Goal: Task Accomplishment & Management: Manage account settings

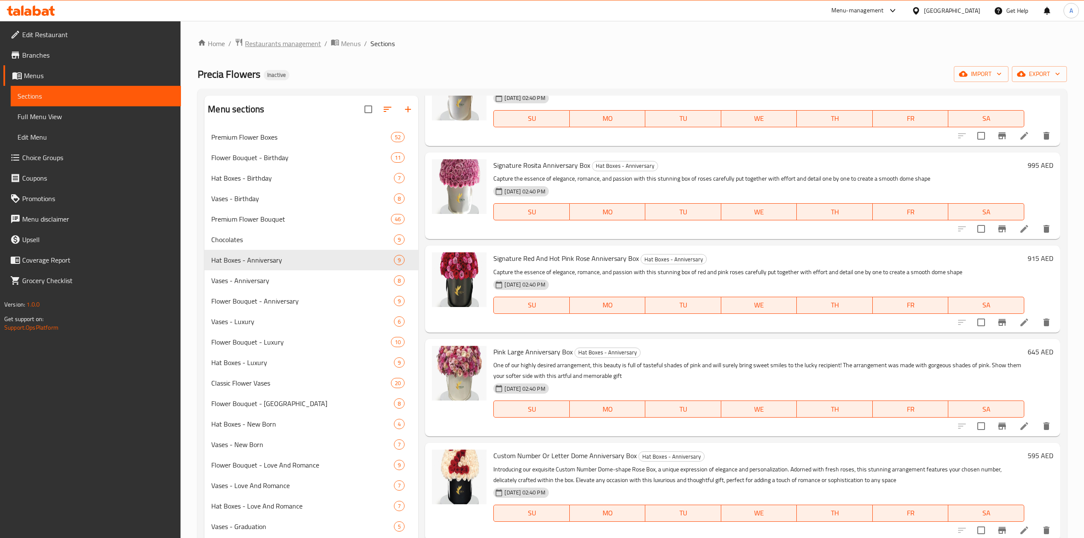
click at [306, 43] on span "Restaurants management" at bounding box center [283, 43] width 76 height 10
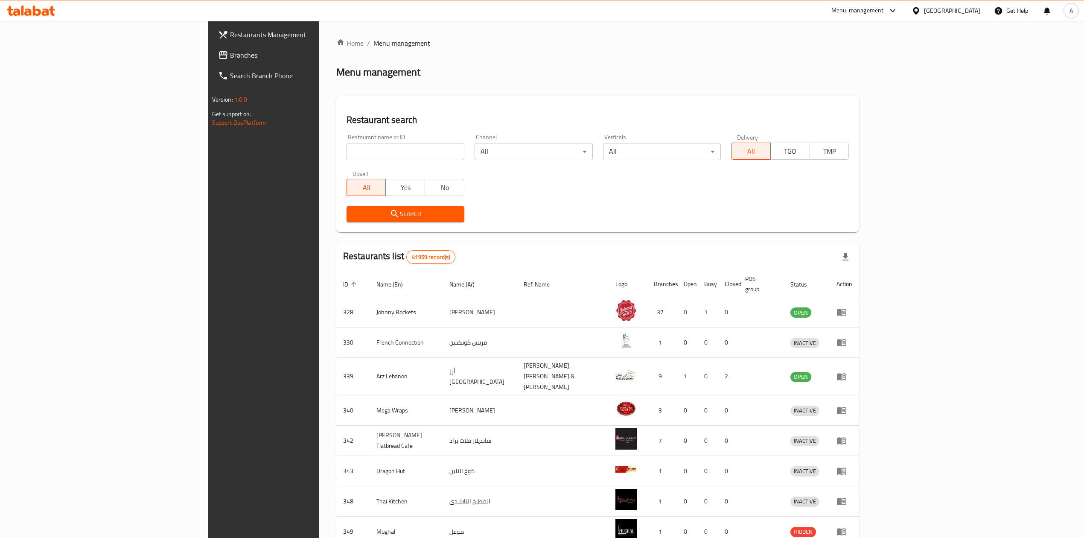
click at [211, 47] on link "Branches" at bounding box center [300, 55] width 178 height 20
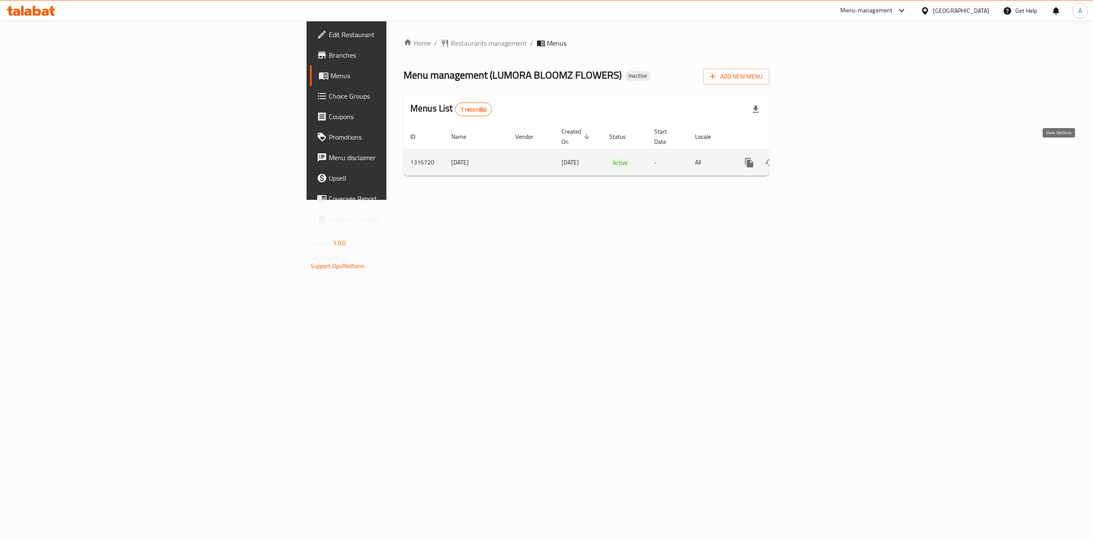
click at [815, 159] on icon "enhanced table" at bounding box center [811, 163] width 8 height 8
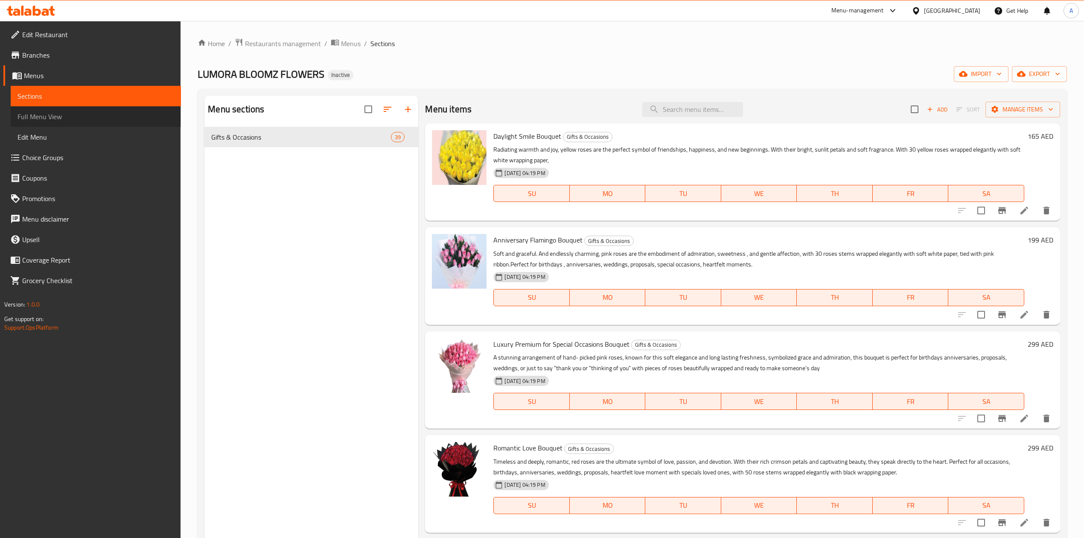
click at [46, 108] on link "Full Menu View" at bounding box center [96, 116] width 170 height 20
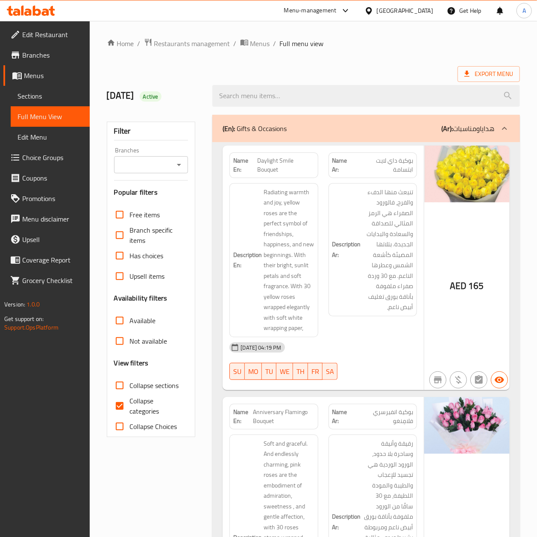
click at [267, 156] on span "Daylight Smile Bouquet" at bounding box center [285, 165] width 57 height 18
copy span "Daylight Smile Bouquet"
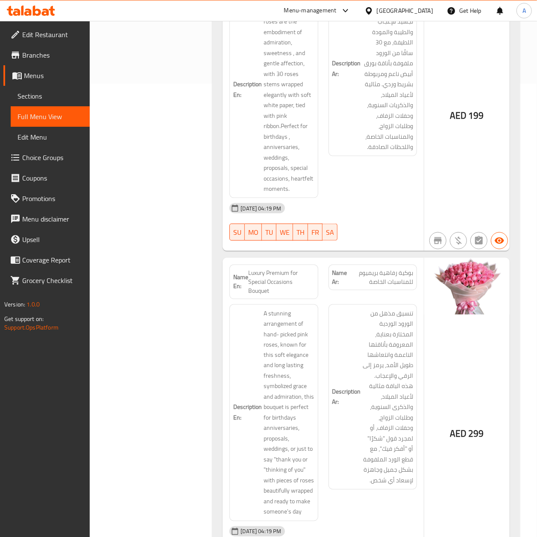
scroll to position [626, 0]
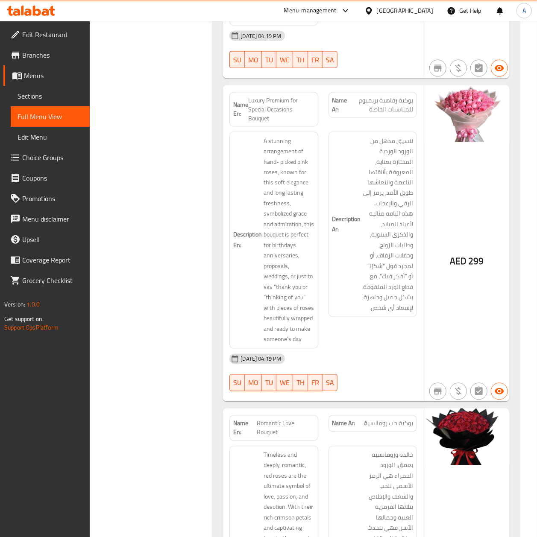
click at [395, 106] on span "بوكية رفاهية بريميوم للمناسبات الخاصة" at bounding box center [380, 105] width 66 height 18
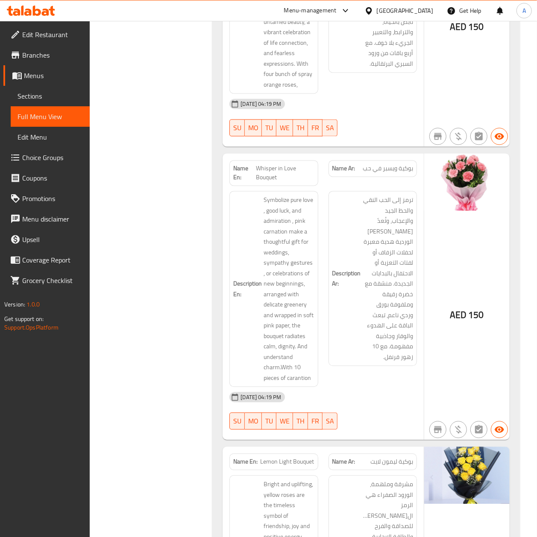
scroll to position [2448, 0]
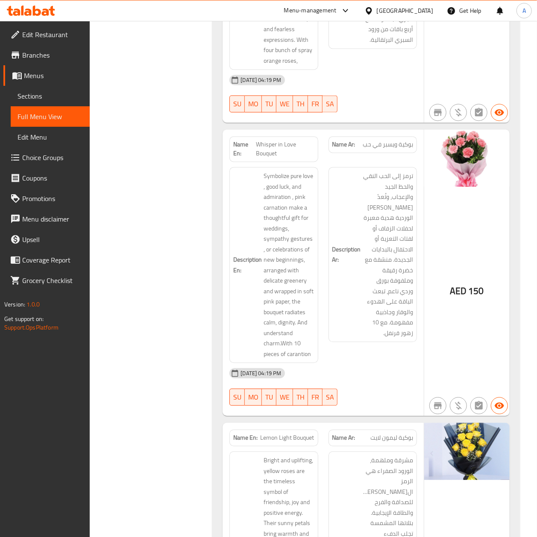
click at [385, 142] on span "بوكية ويسبر في حب" at bounding box center [387, 144] width 50 height 9
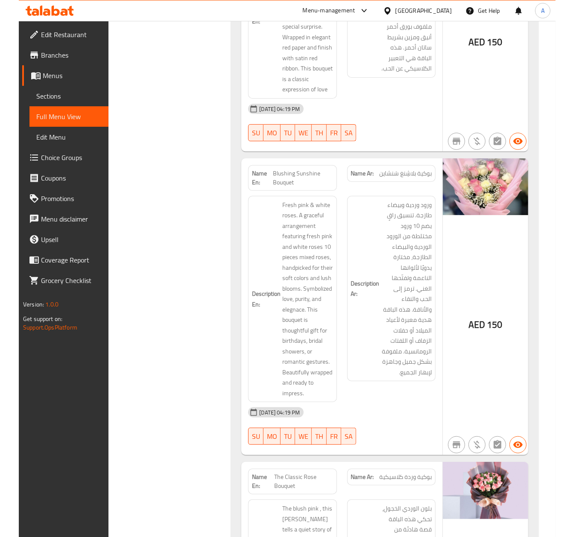
scroll to position [4953, 0]
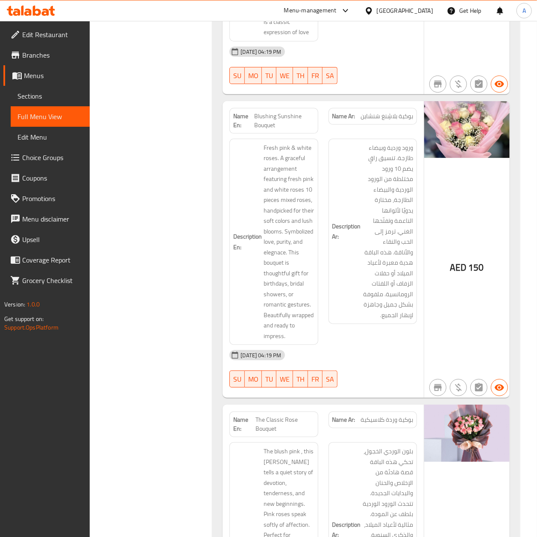
click at [352, 79] on div at bounding box center [372, 84] width 99 height 10
click at [390, 112] on span "بوكية بلاشِنغ سَنشاين" at bounding box center [386, 116] width 53 height 9
click at [284, 112] on span "Blushing Sunshine Bouquet" at bounding box center [284, 121] width 60 height 18
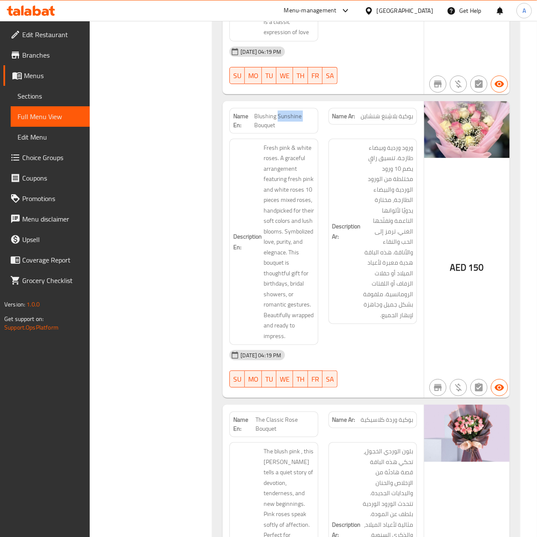
click at [284, 112] on span "Blushing Sunshine Bouquet" at bounding box center [284, 121] width 60 height 18
copy span "Blushing Sunshine Bouquet"
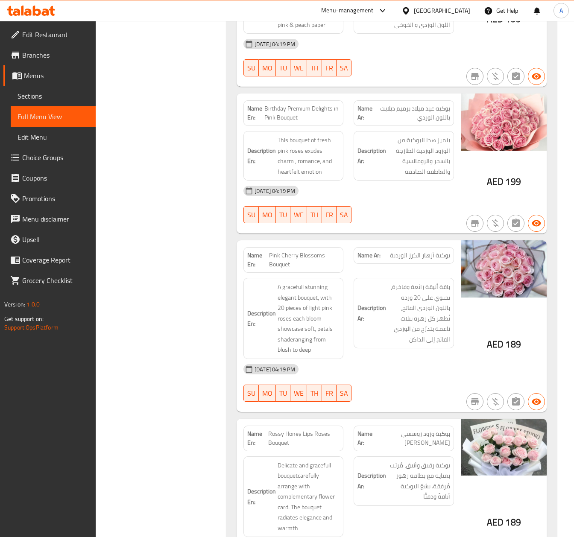
scroll to position [7287, 0]
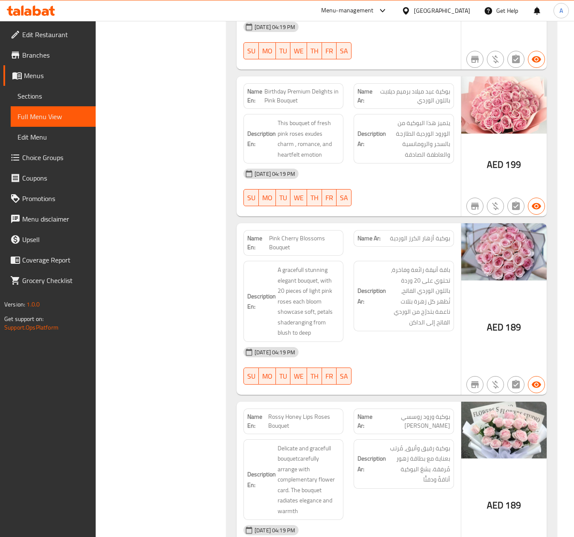
click at [316, 234] on span "Pink Cherry Blossoms Bouquet" at bounding box center [304, 243] width 70 height 18
copy span "Pink Cherry Blossoms Bouquet"
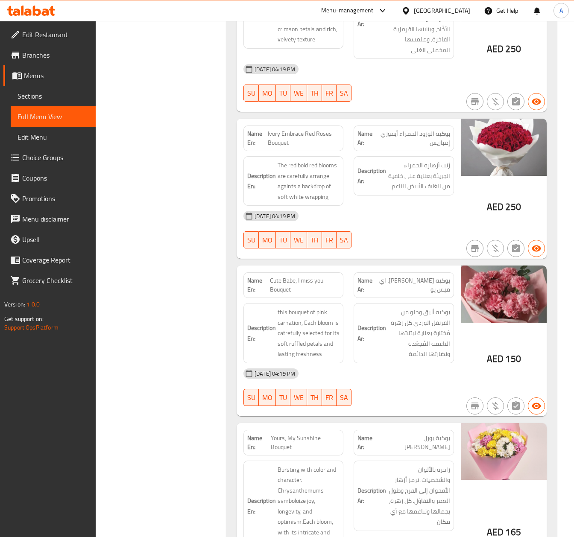
scroll to position [8190, 0]
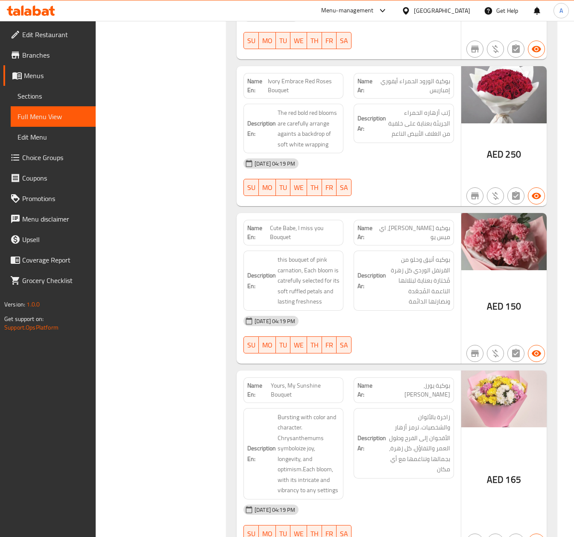
click at [323, 377] on div "Name En: Yours, My Sunshine Bouquet" at bounding box center [293, 390] width 100 height 26
copy span "Yours, My Sunshine Bouquet"
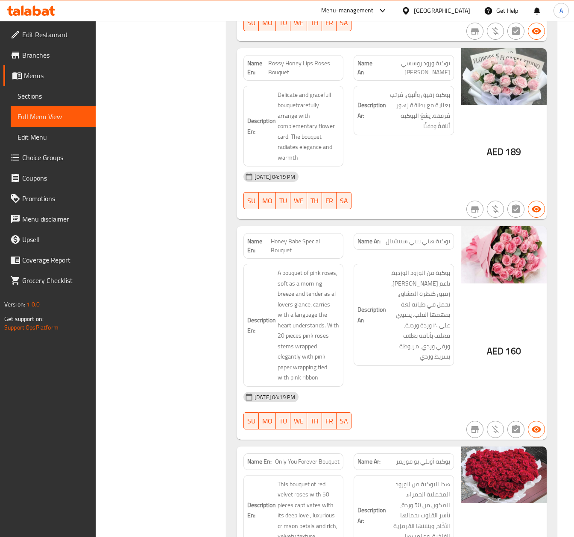
scroll to position [7620, 0]
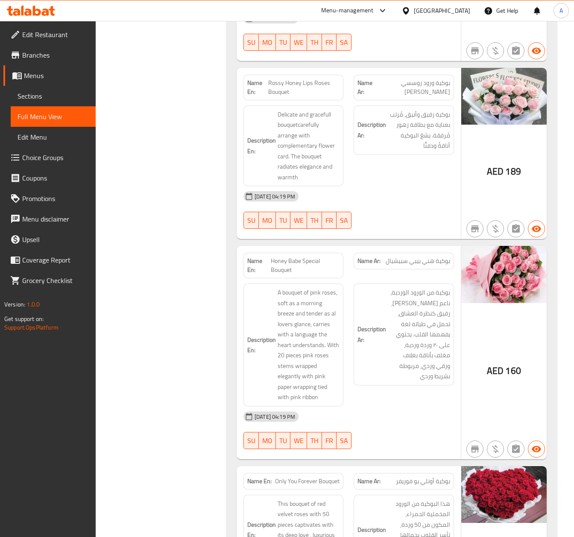
click at [322, 257] on span "Honey Babe Special Bouquet" at bounding box center [305, 266] width 69 height 18
copy span "Honey Babe Special Bouquet"
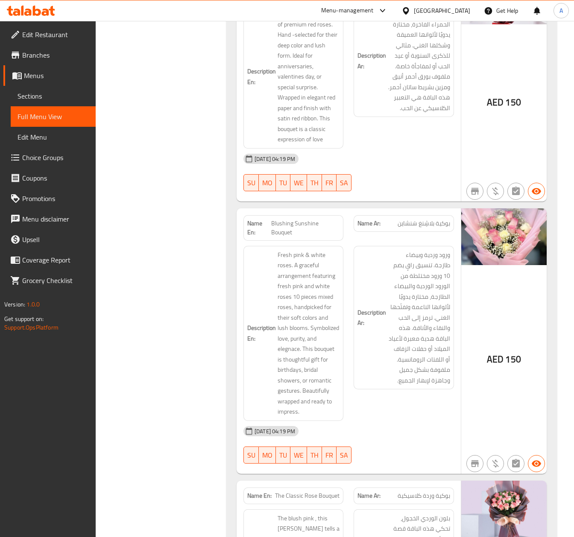
scroll to position [4148, 0]
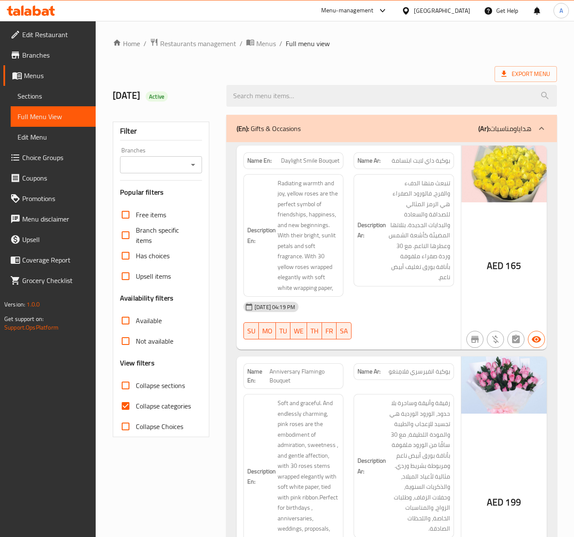
click at [81, 92] on span "Sections" at bounding box center [53, 96] width 71 height 10
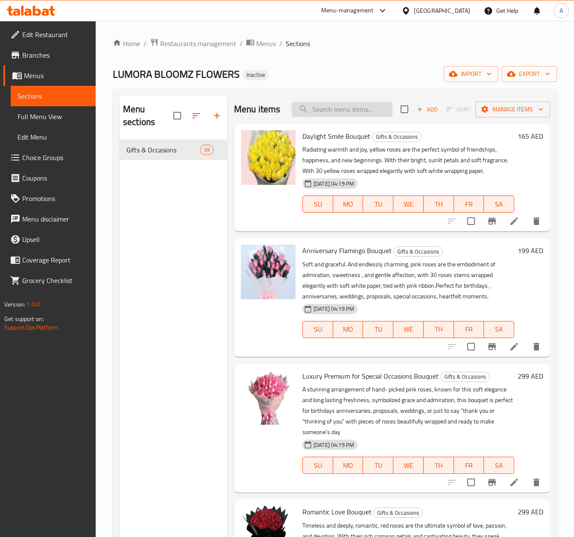
click at [354, 117] on input "search" at bounding box center [342, 109] width 101 height 15
paste input "Blushing Sunshine Bouquet"
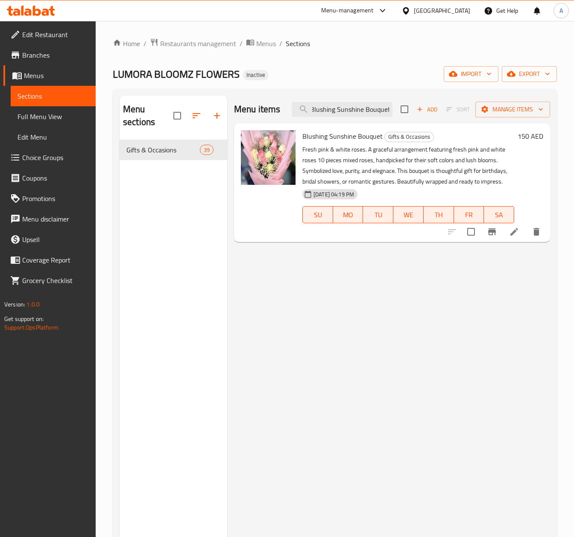
type input "Blushing Sunshine Bouquet"
click at [512, 235] on icon at bounding box center [514, 232] width 8 height 8
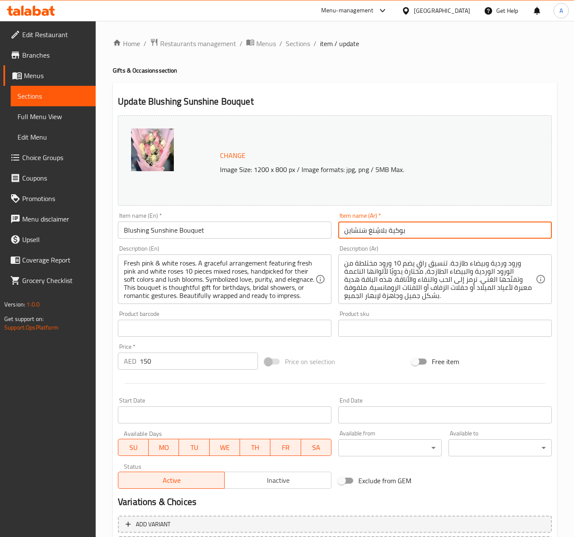
click at [406, 235] on input "بوكية بلاشِنغ سَنشاين" at bounding box center [444, 230] width 213 height 17
drag, startPoint x: 359, startPoint y: 229, endPoint x: 366, endPoint y: 233, distance: 7.8
click at [366, 233] on input "بوكية بلاشِنغ سَنشاين" at bounding box center [444, 230] width 213 height 17
drag, startPoint x: 371, startPoint y: 232, endPoint x: 374, endPoint y: 234, distance: 4.4
click at [374, 234] on input "بوكية بلاشِنغ صن شاين" at bounding box center [444, 230] width 213 height 17
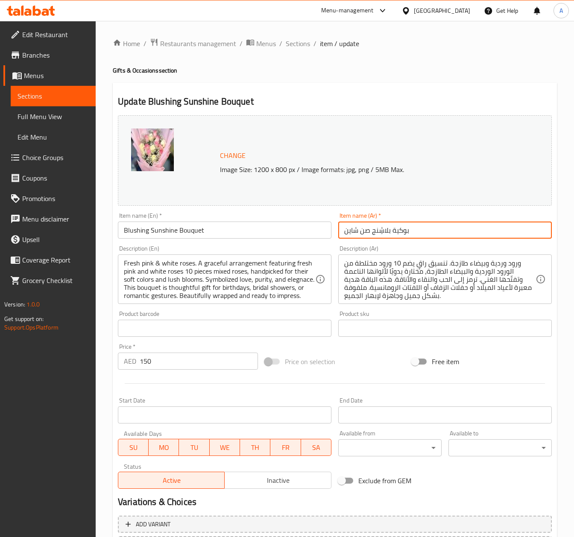
click at [380, 237] on input "بوكية بلاشِنج صن شاين" at bounding box center [444, 230] width 213 height 17
click at [358, 233] on input "بوكية بلاشينج صن شاين" at bounding box center [444, 230] width 213 height 17
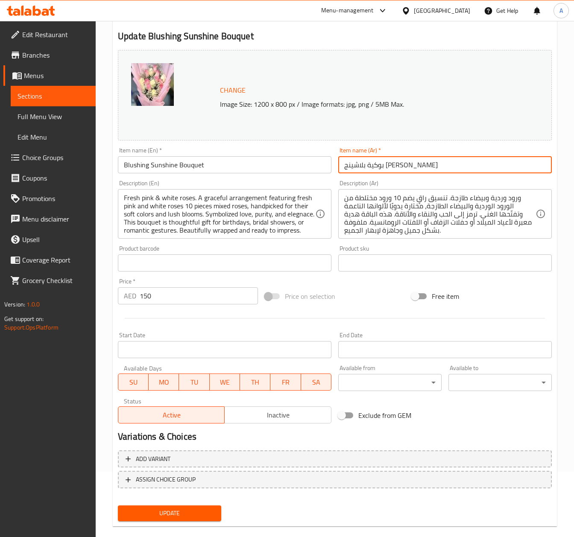
scroll to position [78, 0]
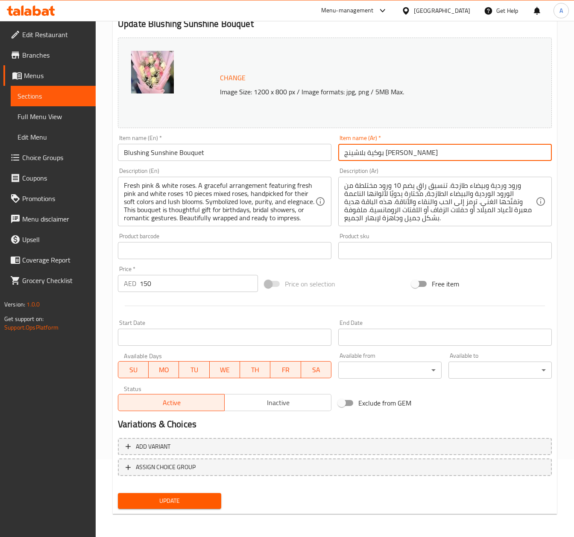
type input "بوكية بلاشينج صن شاين"
click at [177, 497] on span "Update" at bounding box center [170, 501] width 90 height 11
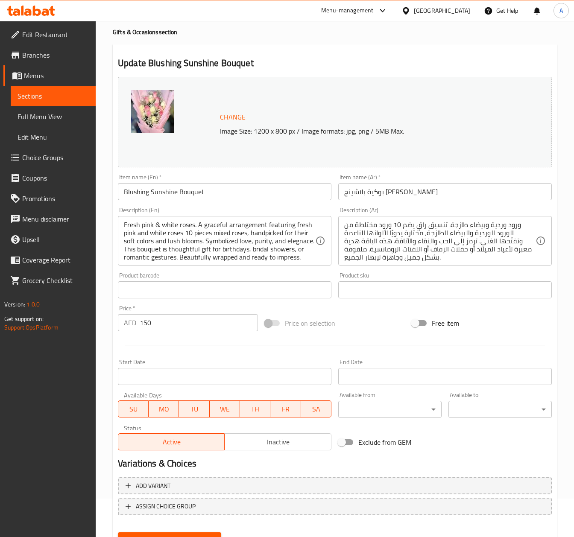
scroll to position [0, 0]
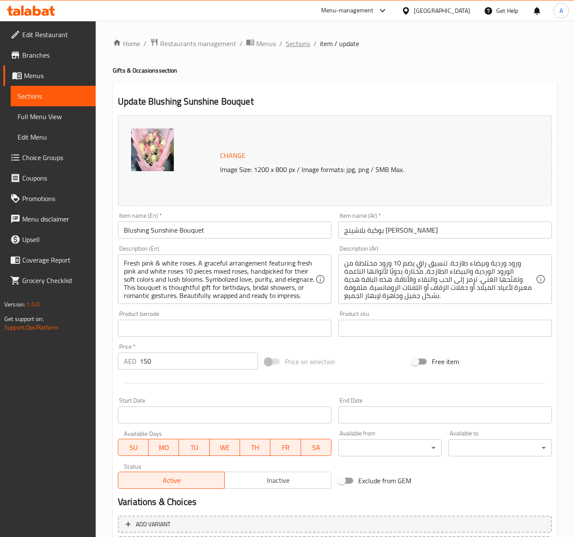
click at [305, 41] on span "Sections" at bounding box center [298, 43] width 24 height 10
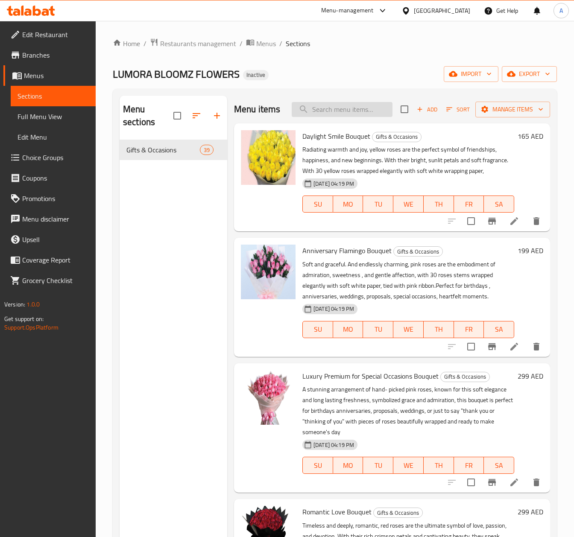
click at [343, 114] on input "search" at bounding box center [342, 109] width 101 height 15
paste input "Yours, My Sunshine Bouquet"
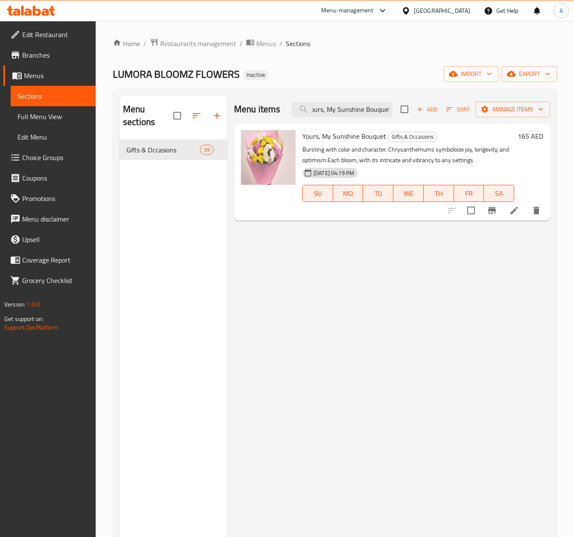
type input "Yours, My Sunshine Bouquet"
click at [511, 209] on icon at bounding box center [514, 210] width 10 height 10
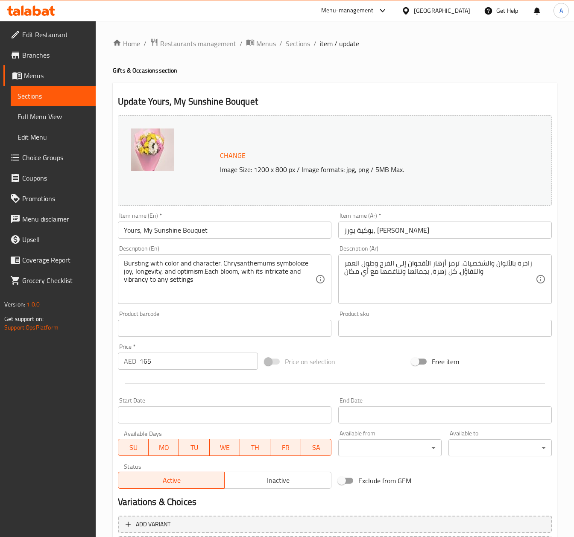
click at [360, 233] on input "بوكية يورز, ماي صنشاين" at bounding box center [444, 230] width 213 height 17
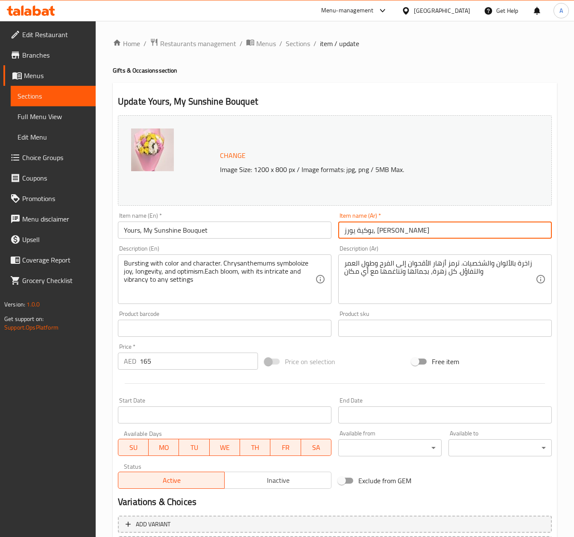
click at [358, 231] on input "بوكية يورز, ماي صنشاين" at bounding box center [444, 230] width 213 height 17
type input "بوكية يورز, ماي صن شاين"
click at [325, 48] on span "item / update" at bounding box center [339, 43] width 39 height 10
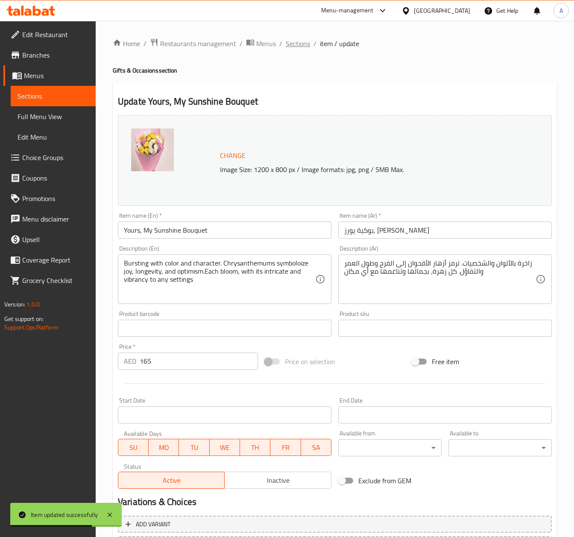
click at [286, 44] on span "Sections" at bounding box center [298, 43] width 24 height 10
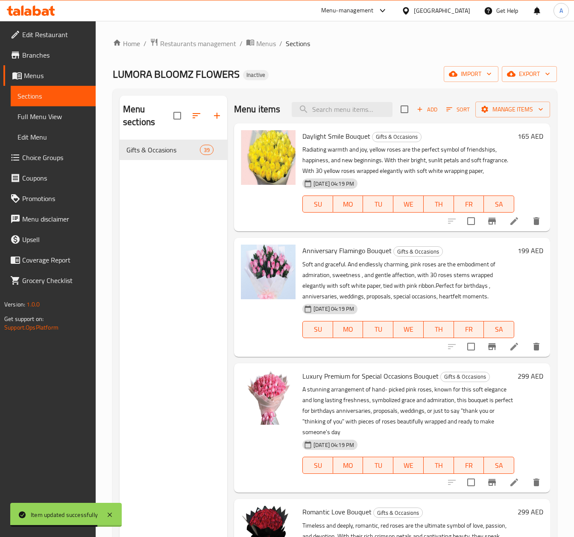
click at [349, 107] on div "Menu items Add Sort Manage items" at bounding box center [392, 110] width 316 height 28
click at [349, 109] on input "search" at bounding box center [342, 109] width 101 height 15
paste input "Honey Babe Special Bouquet"
type input "Honey Babe Special Bouquet"
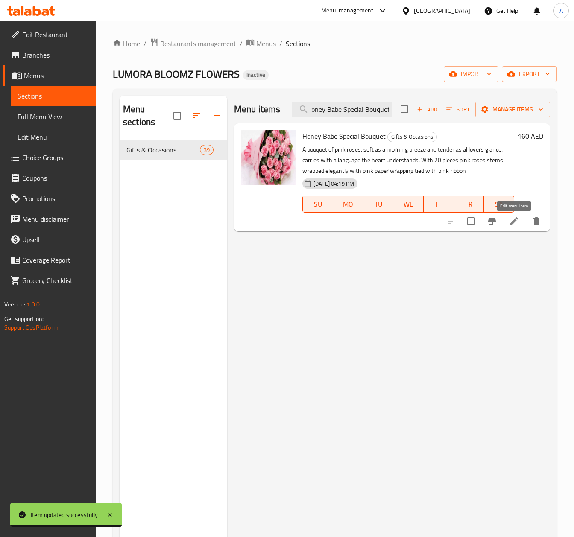
click at [514, 225] on icon at bounding box center [514, 221] width 10 height 10
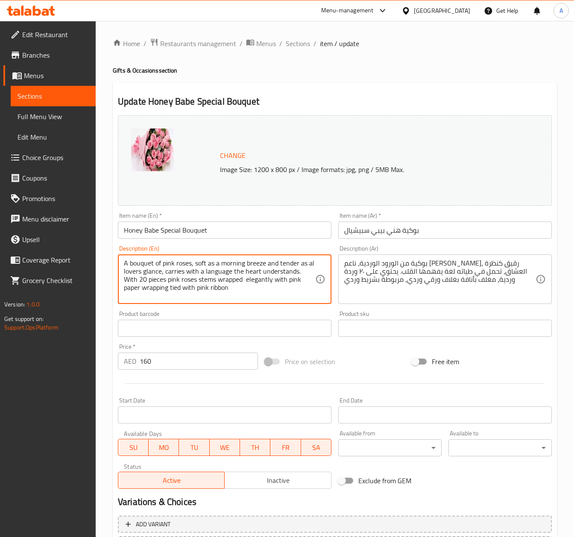
click at [126, 279] on textarea "A bouquet of pink roses, soft as a morning breeze and tender as al lovers glanc…" at bounding box center [219, 279] width 191 height 41
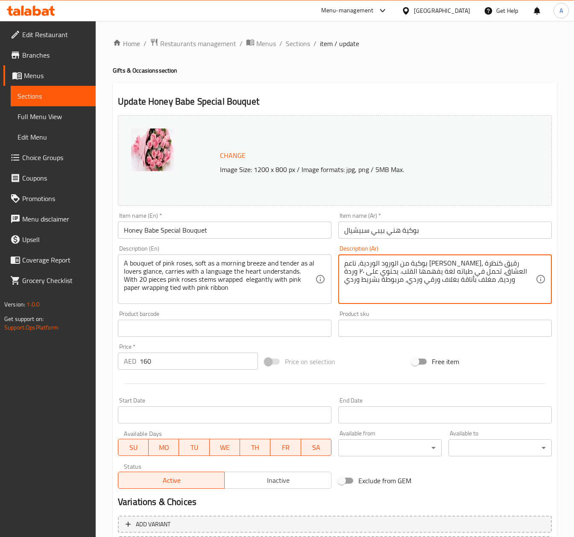
click at [381, 274] on textarea "بوكية من الورود الوردية، ناعم كنسيم الصباح، رقيق كنظرة العشاق، تحمل في طياته لغ…" at bounding box center [439, 279] width 191 height 41
paste textarea "20"
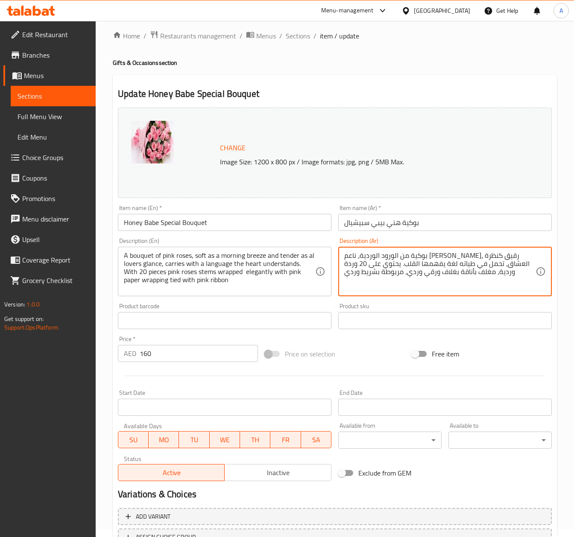
scroll to position [78, 0]
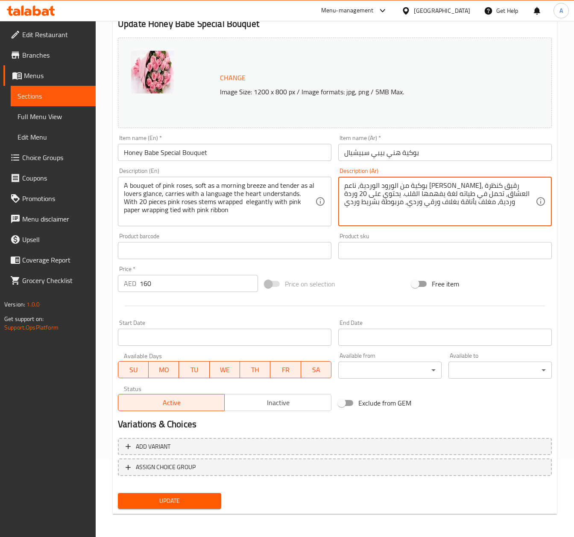
type textarea "بوكية من الورود الوردية، ناعم كنسيم الصباح، رقيق كنظرة العشاق، تحمل في طياته لغ…"
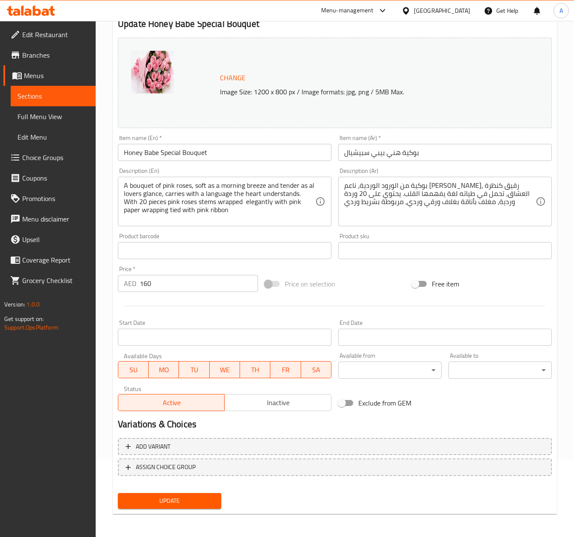
click at [176, 511] on div "Update" at bounding box center [169, 501] width 110 height 23
click at [176, 504] on span "Update" at bounding box center [170, 501] width 90 height 11
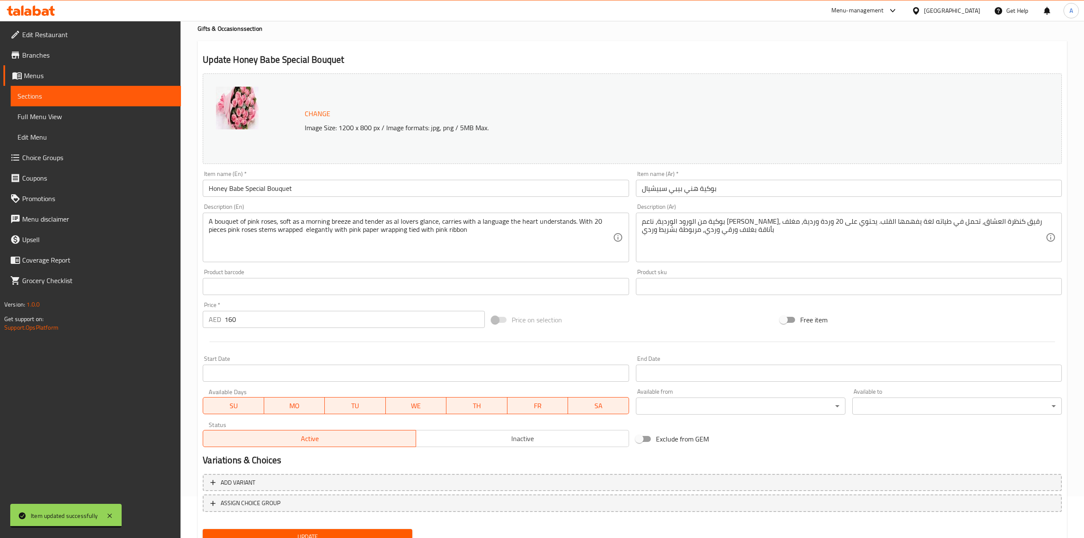
scroll to position [0, 0]
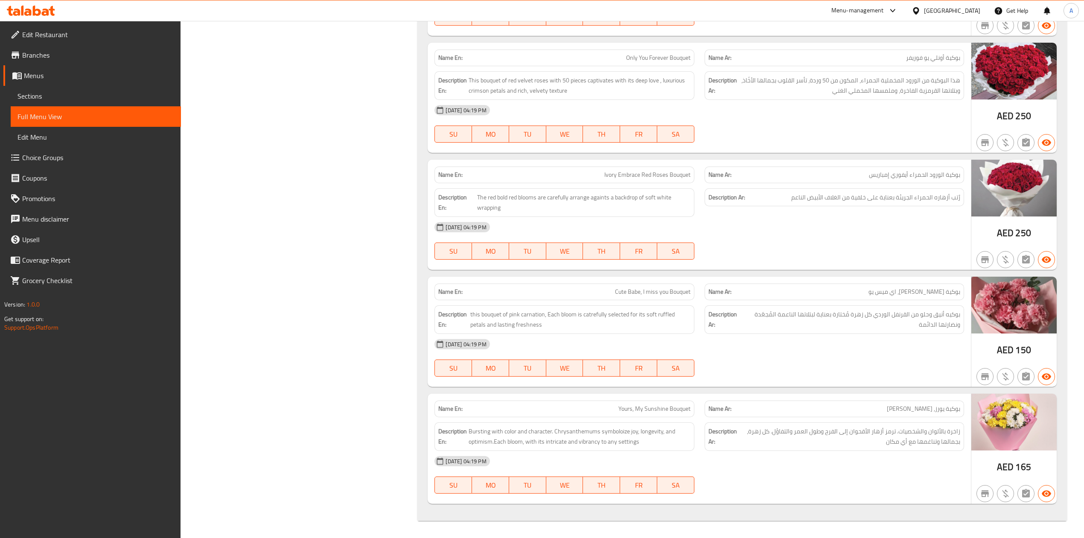
scroll to position [4442, 0]
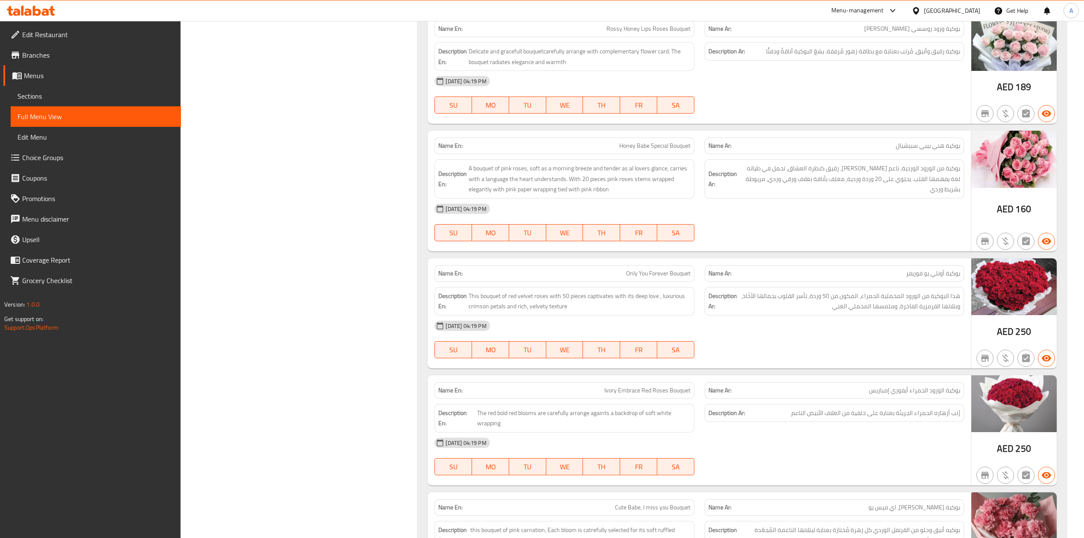
click at [582, 10] on div "[GEOGRAPHIC_DATA]" at bounding box center [952, 10] width 56 height 9
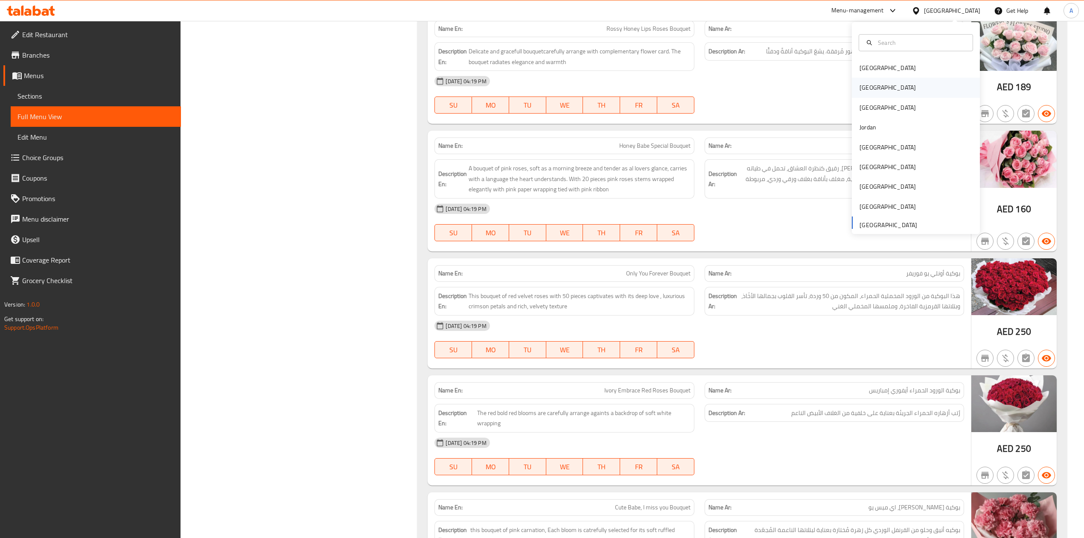
click at [582, 88] on div "Egypt" at bounding box center [888, 88] width 70 height 20
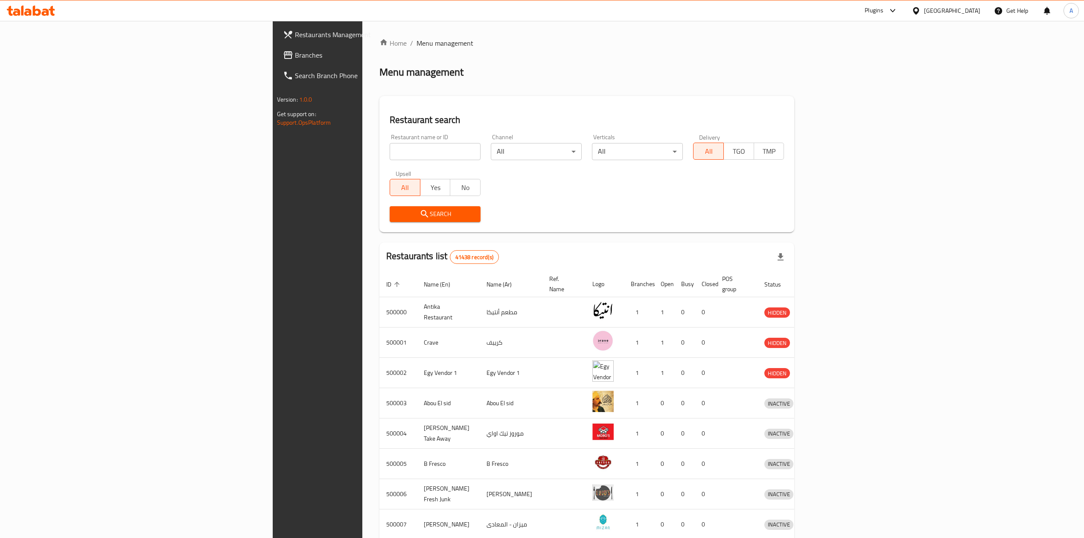
drag, startPoint x: 40, startPoint y: 53, endPoint x: 181, endPoint y: 64, distance: 141.3
click at [295, 53] on span "Branches" at bounding box center [371, 55] width 152 height 10
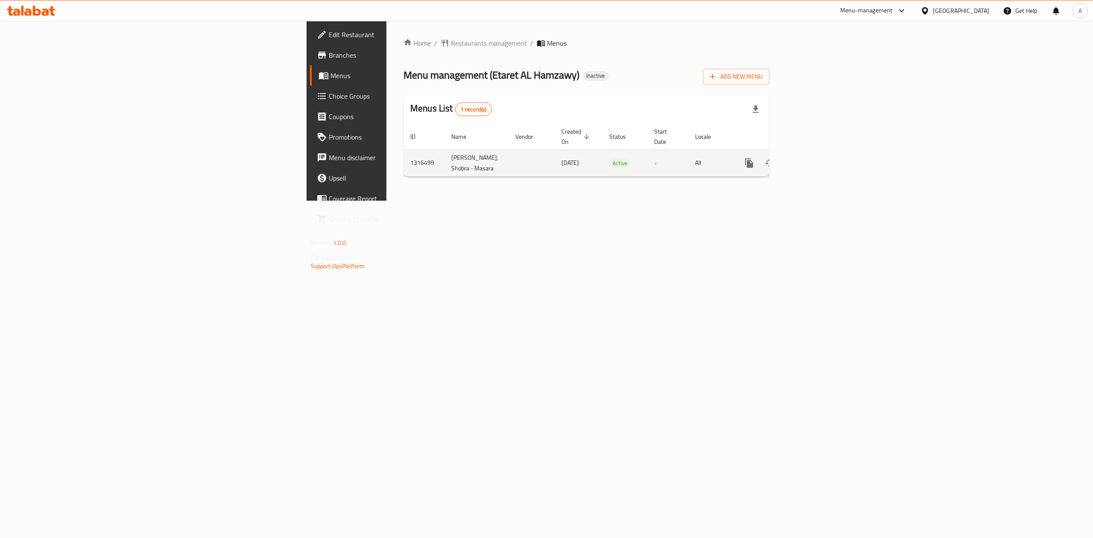
click at [816, 158] on icon "enhanced table" at bounding box center [811, 163] width 10 height 10
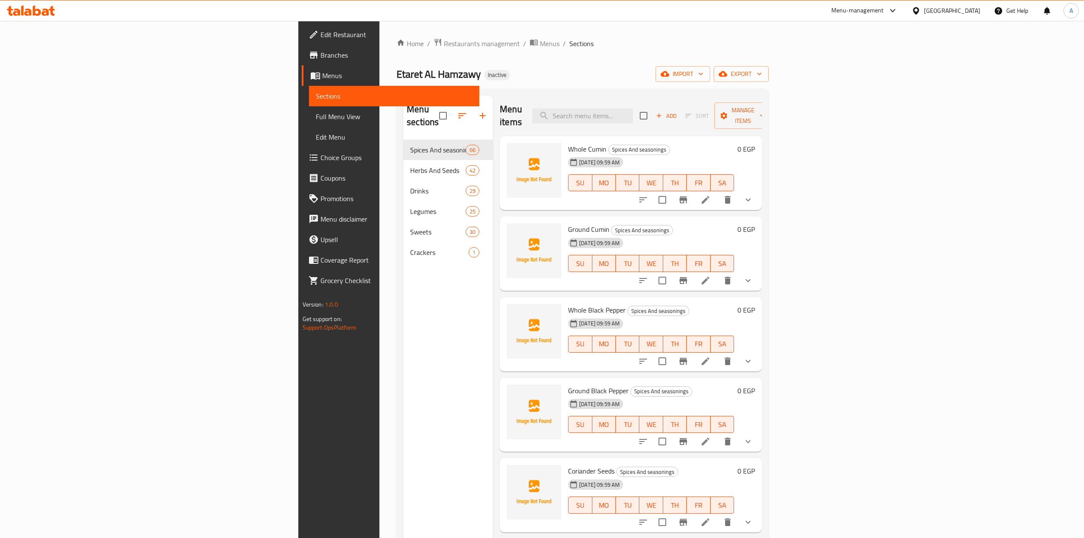
click at [316, 117] on span "Full Menu View" at bounding box center [394, 116] width 157 height 10
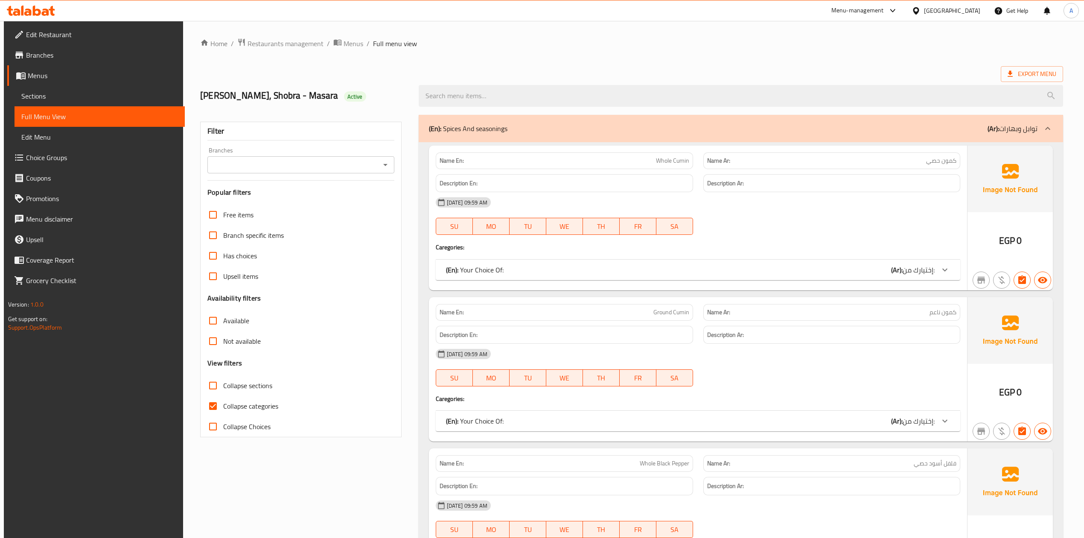
click at [223, 406] on span "Collapse categories" at bounding box center [250, 406] width 55 height 10
click at [223, 406] on input "Collapse categories" at bounding box center [213, 406] width 20 height 20
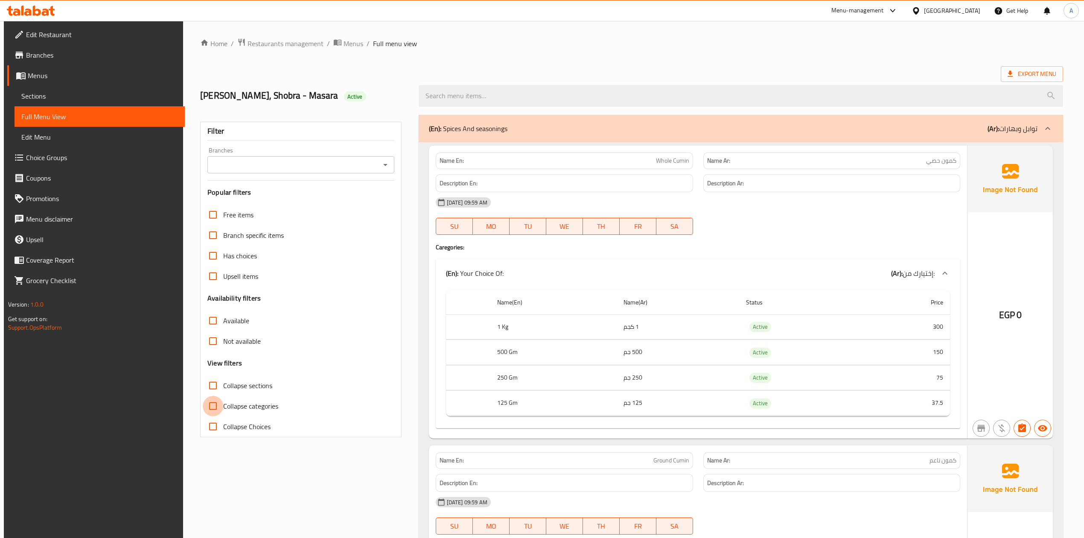
click at [215, 406] on input "Collapse categories" at bounding box center [213, 406] width 20 height 20
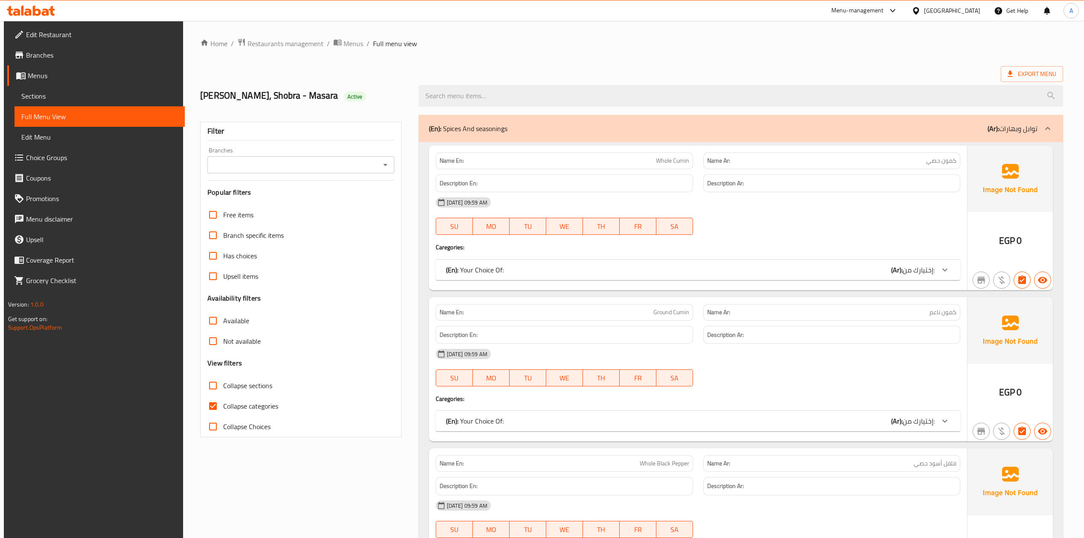
click at [209, 406] on input "Collapse categories" at bounding box center [213, 406] width 20 height 20
checkbox input "false"
click at [210, 384] on input "Collapse sections" at bounding box center [213, 385] width 20 height 20
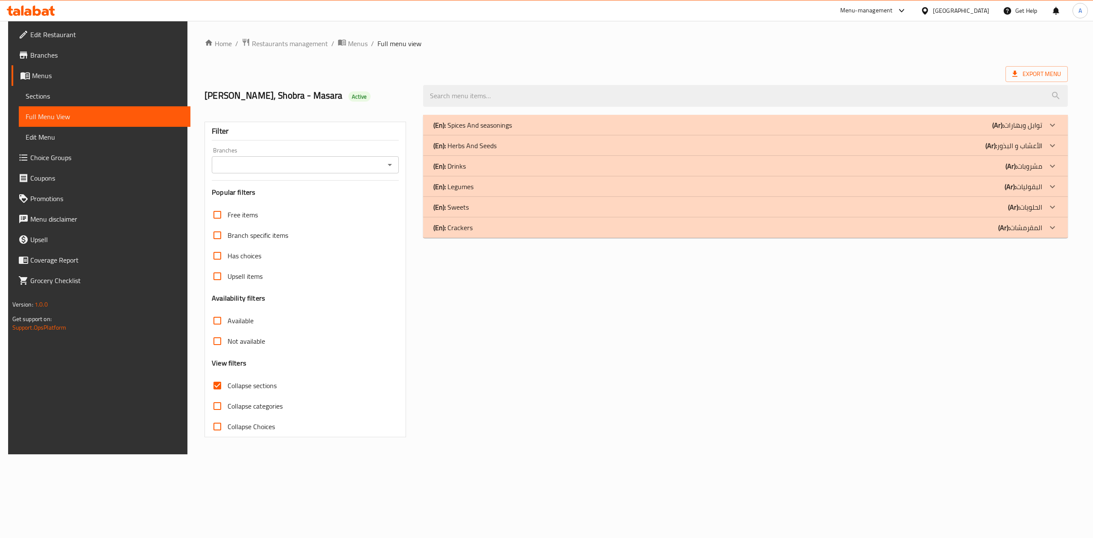
click at [512, 166] on div "(En): Drinks (Ar): مشروبات" at bounding box center [737, 166] width 609 height 10
click at [509, 146] on div "(En): Herbs And Seeds (Ar): الأعشاب و البذور" at bounding box center [737, 145] width 609 height 10
click at [513, 127] on div "(En): Spices And seasonings (Ar): توابل وبهارات" at bounding box center [737, 125] width 609 height 10
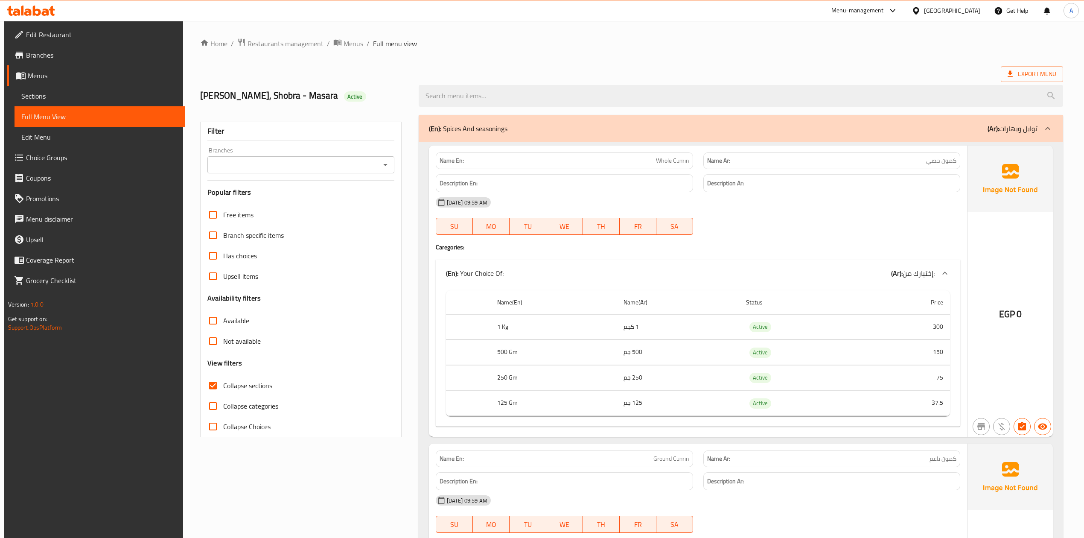
click at [252, 388] on span "Collapse sections" at bounding box center [247, 385] width 49 height 10
click at [223, 388] on input "Collapse sections" at bounding box center [213, 385] width 20 height 20
click at [252, 388] on span "Collapse sections" at bounding box center [247, 385] width 49 height 10
click at [223, 388] on input "Collapse sections" at bounding box center [213, 385] width 20 height 20
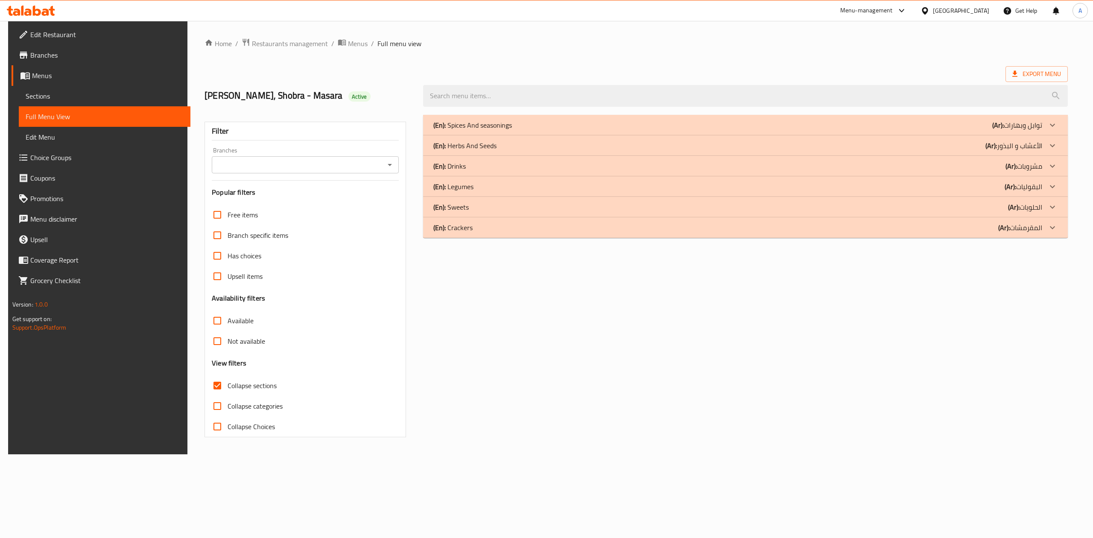
click at [252, 388] on span "Collapse sections" at bounding box center [252, 385] width 49 height 10
click at [228, 388] on input "Collapse sections" at bounding box center [217, 385] width 20 height 20
checkbox input "false"
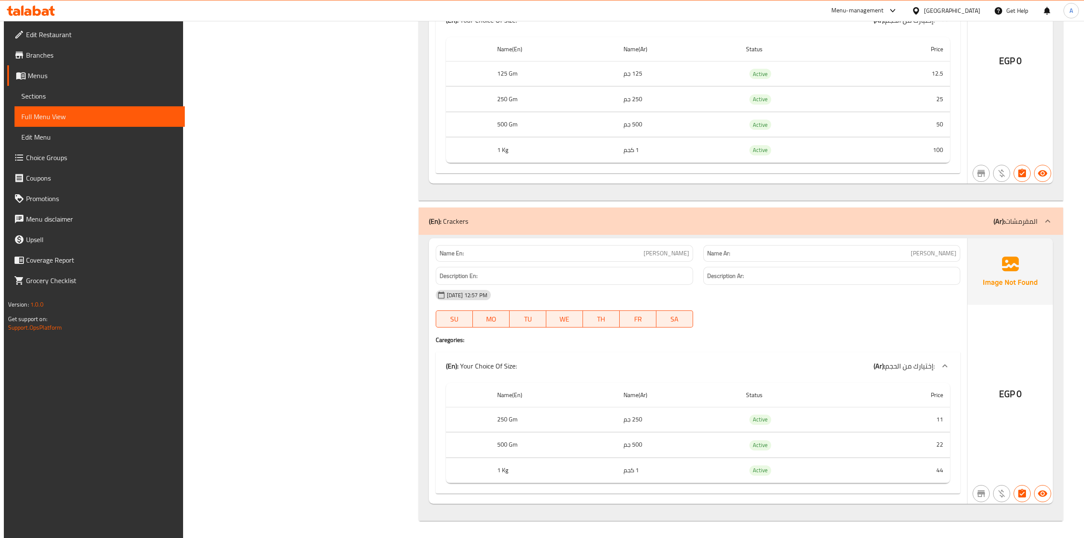
scroll to position [56264, 0]
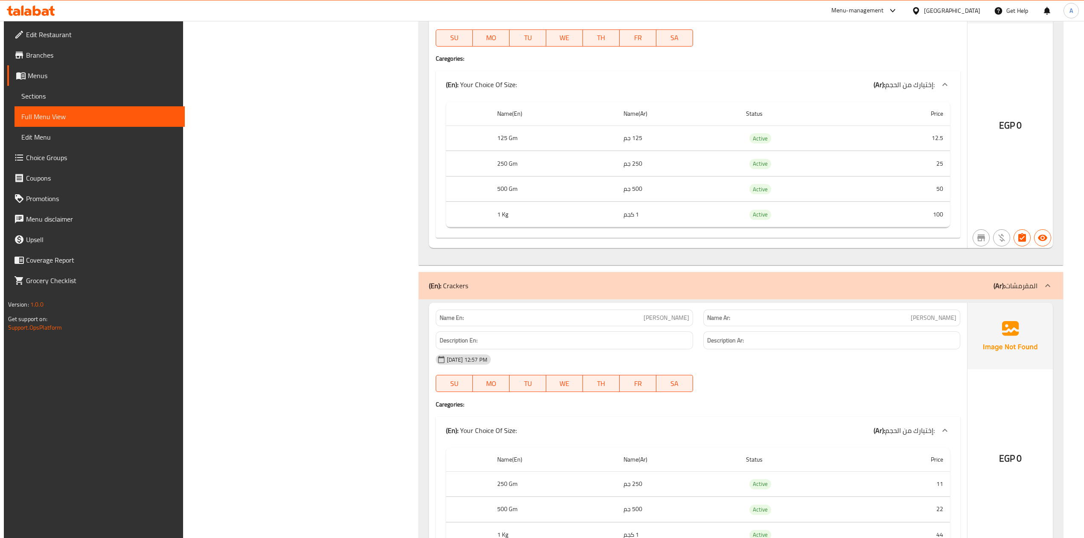
drag, startPoint x: 164, startPoint y: 93, endPoint x: 521, endPoint y: 537, distance: 569.4
click at [164, 93] on span "Sections" at bounding box center [99, 96] width 157 height 10
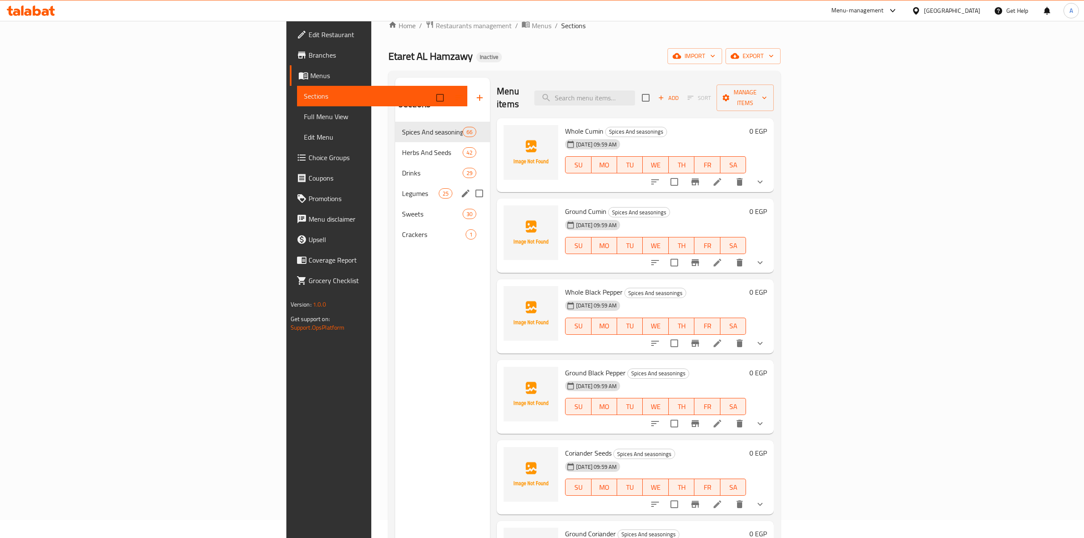
scroll to position [6, 0]
